Goal: Task Accomplishment & Management: Manage account settings

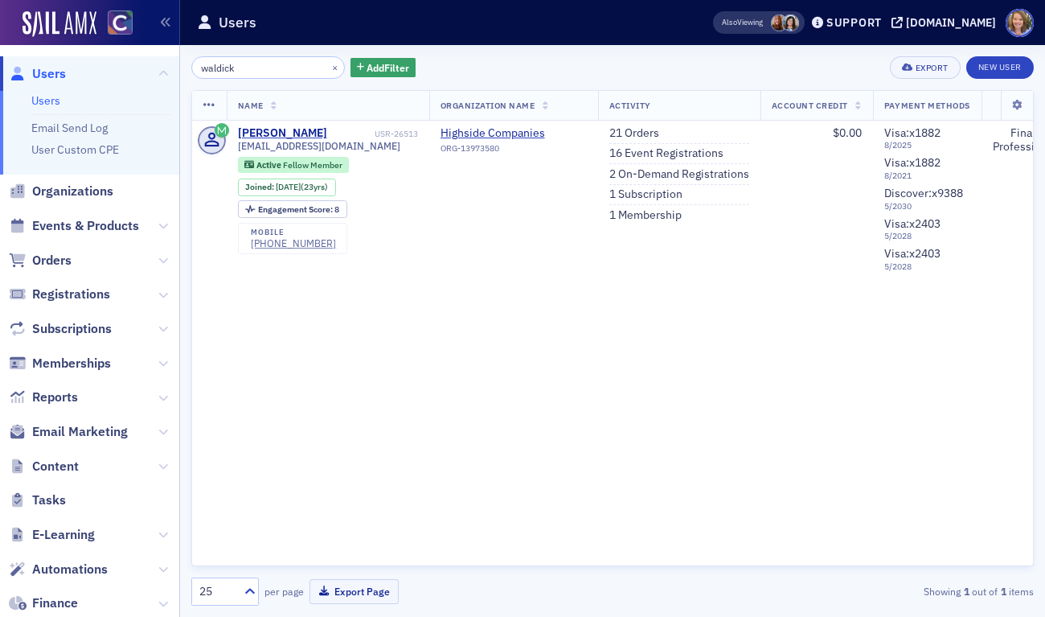
drag, startPoint x: 244, startPoint y: 68, endPoint x: 174, endPoint y: 70, distance: 70.8
click at [174, 70] on div "Users Users Email Send Log User Custom CPE Organizations Events & Products Orde…" at bounding box center [522, 308] width 1045 height 617
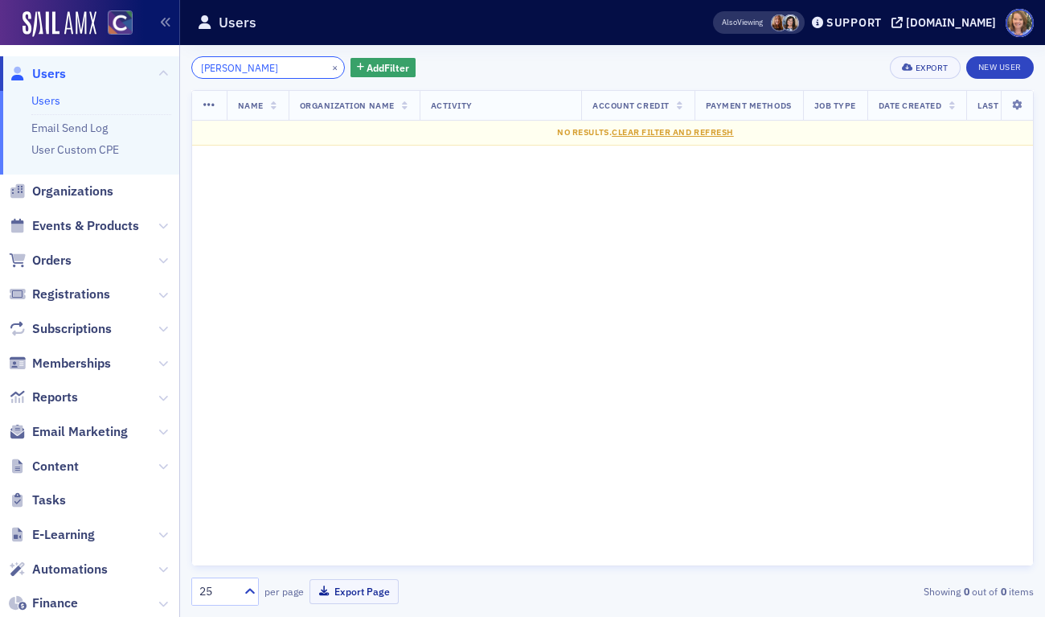
drag, startPoint x: 244, startPoint y: 58, endPoint x: 195, endPoint y: 65, distance: 48.8
click at [195, 65] on input "[PERSON_NAME]" at bounding box center [268, 67] width 154 height 23
drag, startPoint x: 251, startPoint y: 66, endPoint x: 174, endPoint y: 68, distance: 77.2
click at [174, 68] on div "Users Users Email Send Log User Custom CPE Organizations Events & Products Orde…" at bounding box center [522, 308] width 1045 height 617
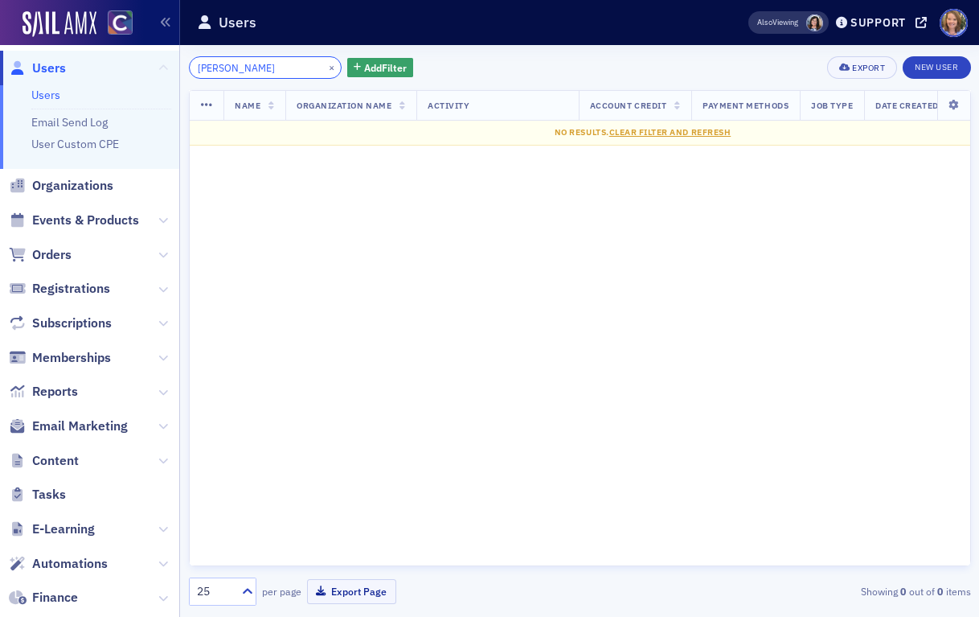
drag, startPoint x: 237, startPoint y: 68, endPoint x: 162, endPoint y: 66, distance: 74.8
click at [162, 66] on div "Users Users Email Send Log User Custom CPE Organizations Events & Products Orde…" at bounding box center [489, 308] width 979 height 617
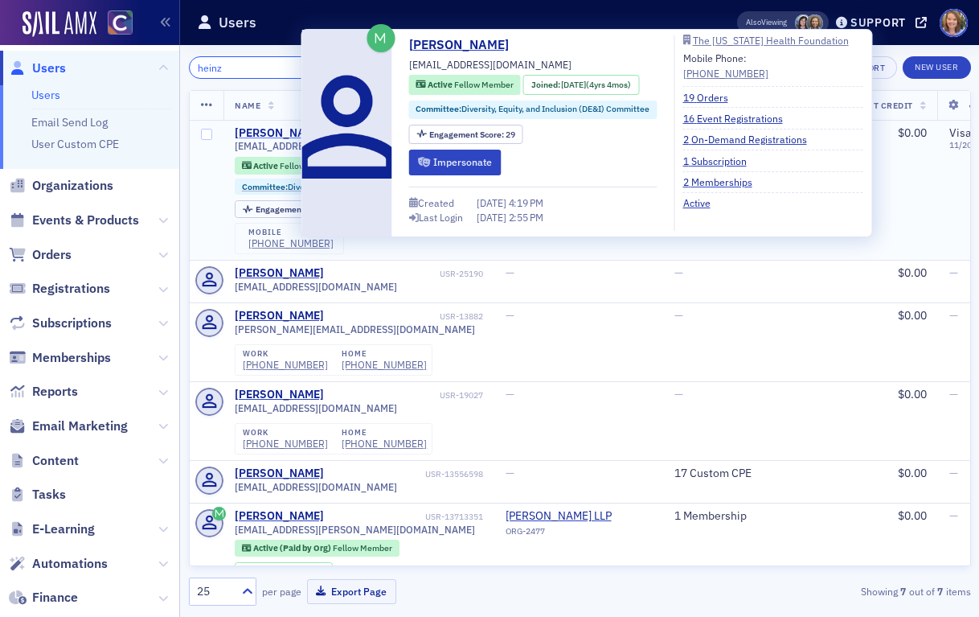
type input "heinz"
click at [252, 132] on div "[PERSON_NAME]" at bounding box center [279, 133] width 89 height 14
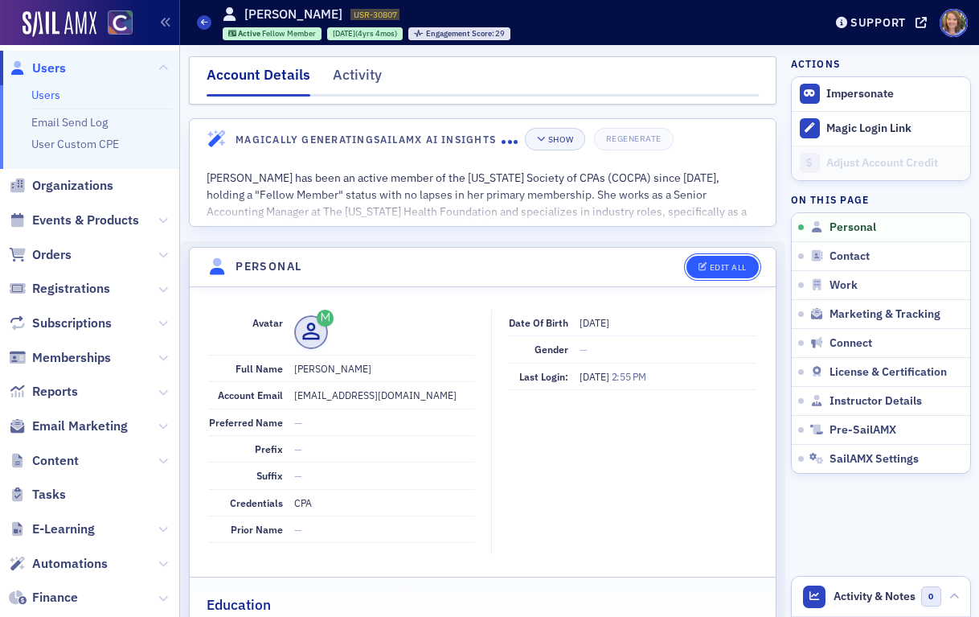
click at [710, 269] on div "Edit All" at bounding box center [728, 267] width 37 height 9
select select "US"
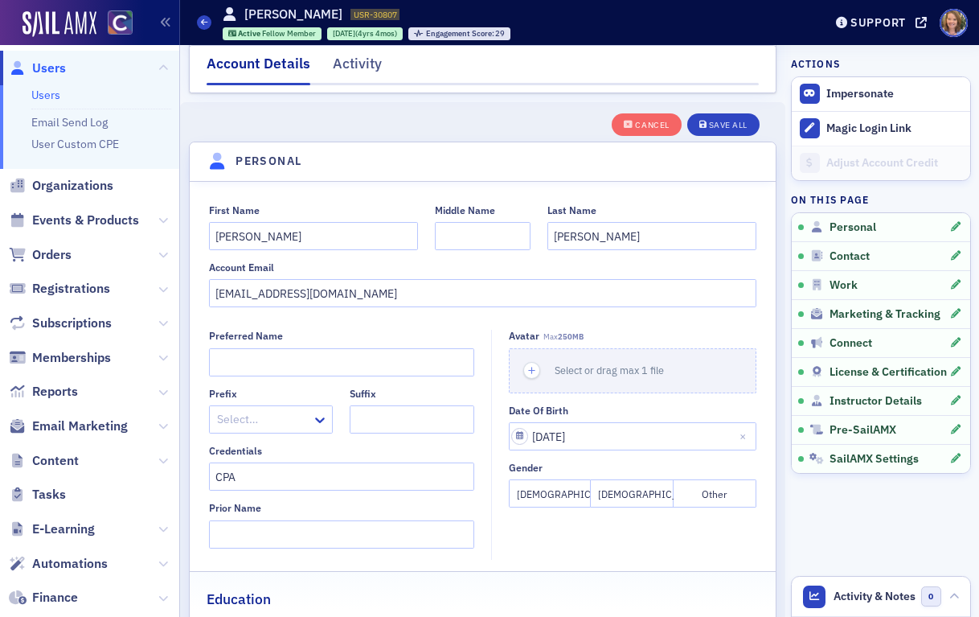
scroll to position [187, 0]
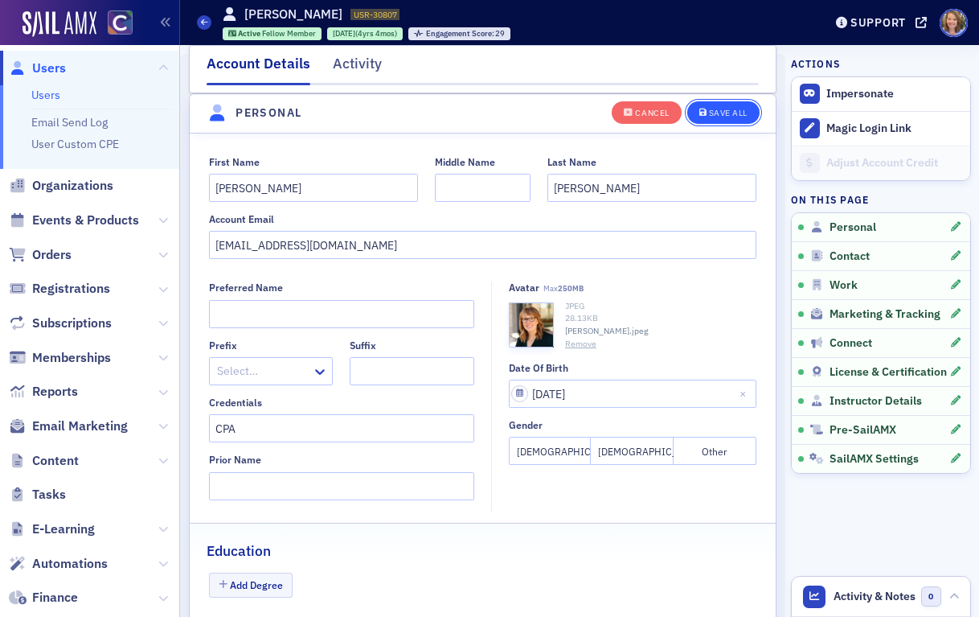
click at [728, 102] on button "Save All" at bounding box center [724, 112] width 72 height 23
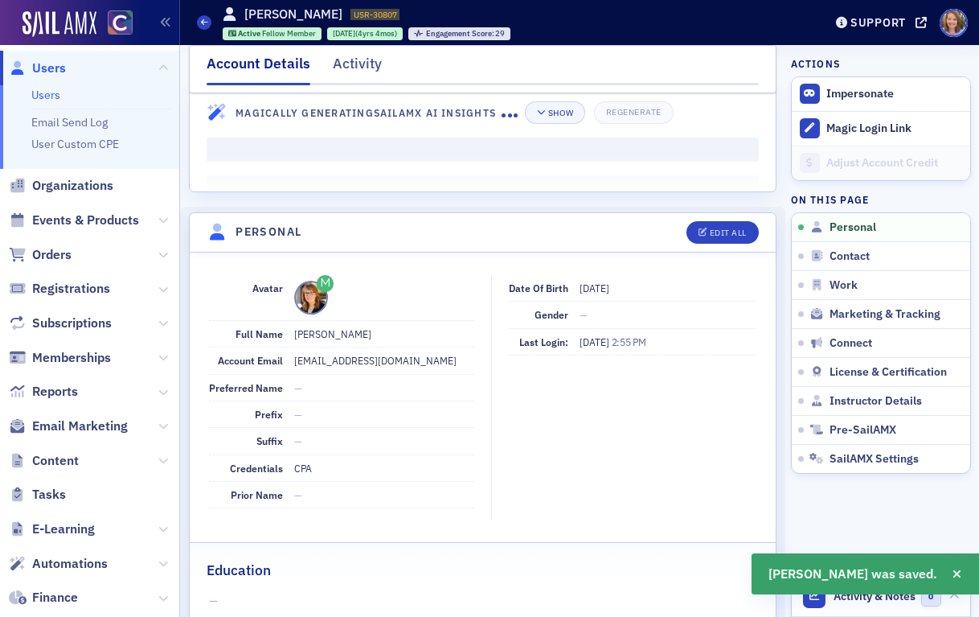
scroll to position [0, 0]
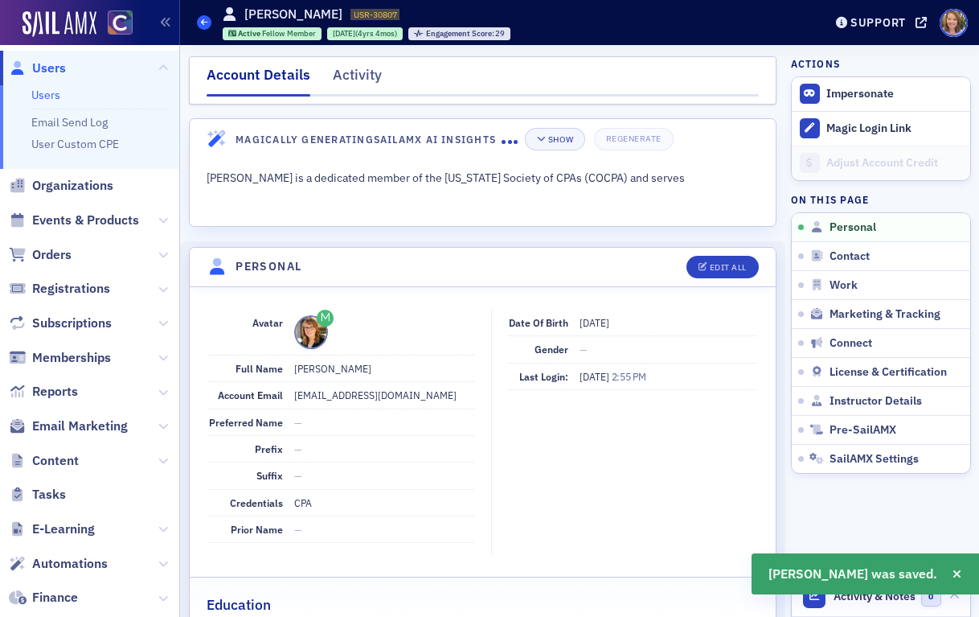
click at [202, 26] on icon at bounding box center [204, 21] width 6 height 7
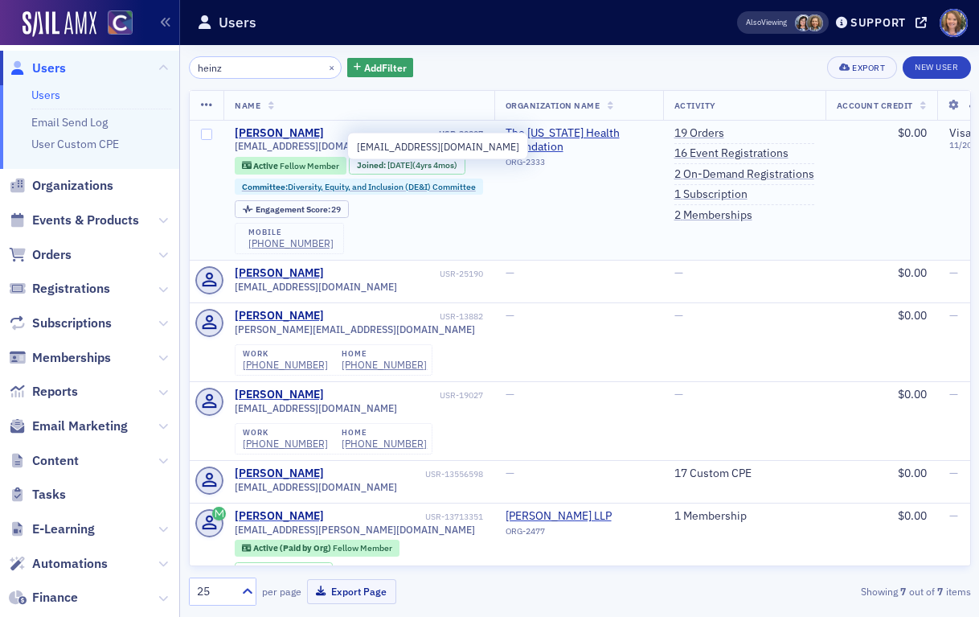
click at [273, 150] on span "[EMAIL_ADDRESS][DOMAIN_NAME]" at bounding box center [316, 146] width 162 height 12
drag, startPoint x: 237, startPoint y: 149, endPoint x: 314, endPoint y: 147, distance: 77.2
click at [314, 147] on span "[EMAIL_ADDRESS][DOMAIN_NAME]" at bounding box center [316, 146] width 162 height 12
drag, startPoint x: 348, startPoint y: 145, endPoint x: 236, endPoint y: 150, distance: 111.9
click at [236, 150] on div "[EMAIL_ADDRESS][DOMAIN_NAME]" at bounding box center [359, 146] width 248 height 12
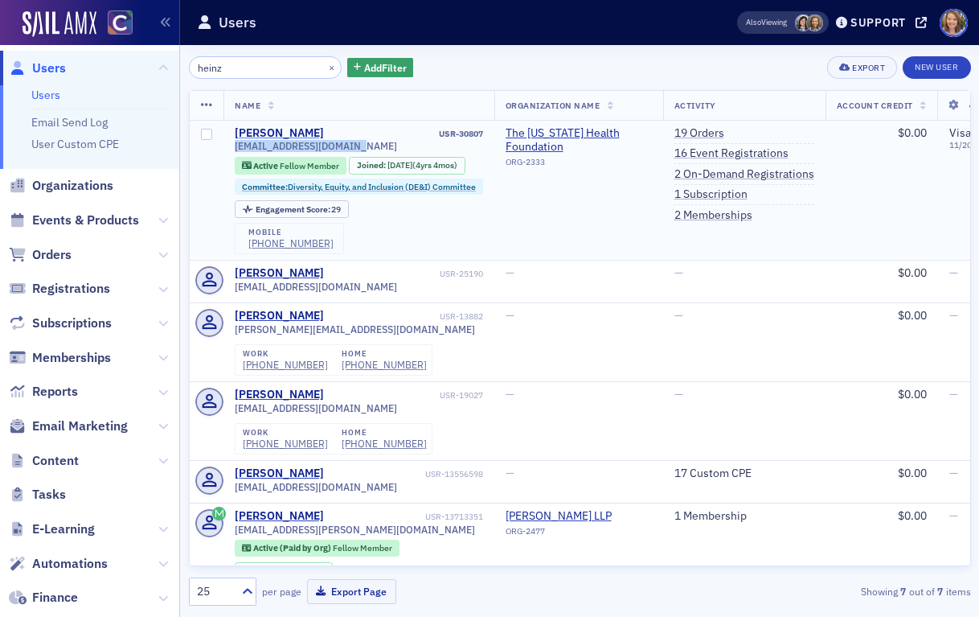
copy span "[EMAIL_ADDRESS][DOMAIN_NAME]"
